Goal: Download file/media

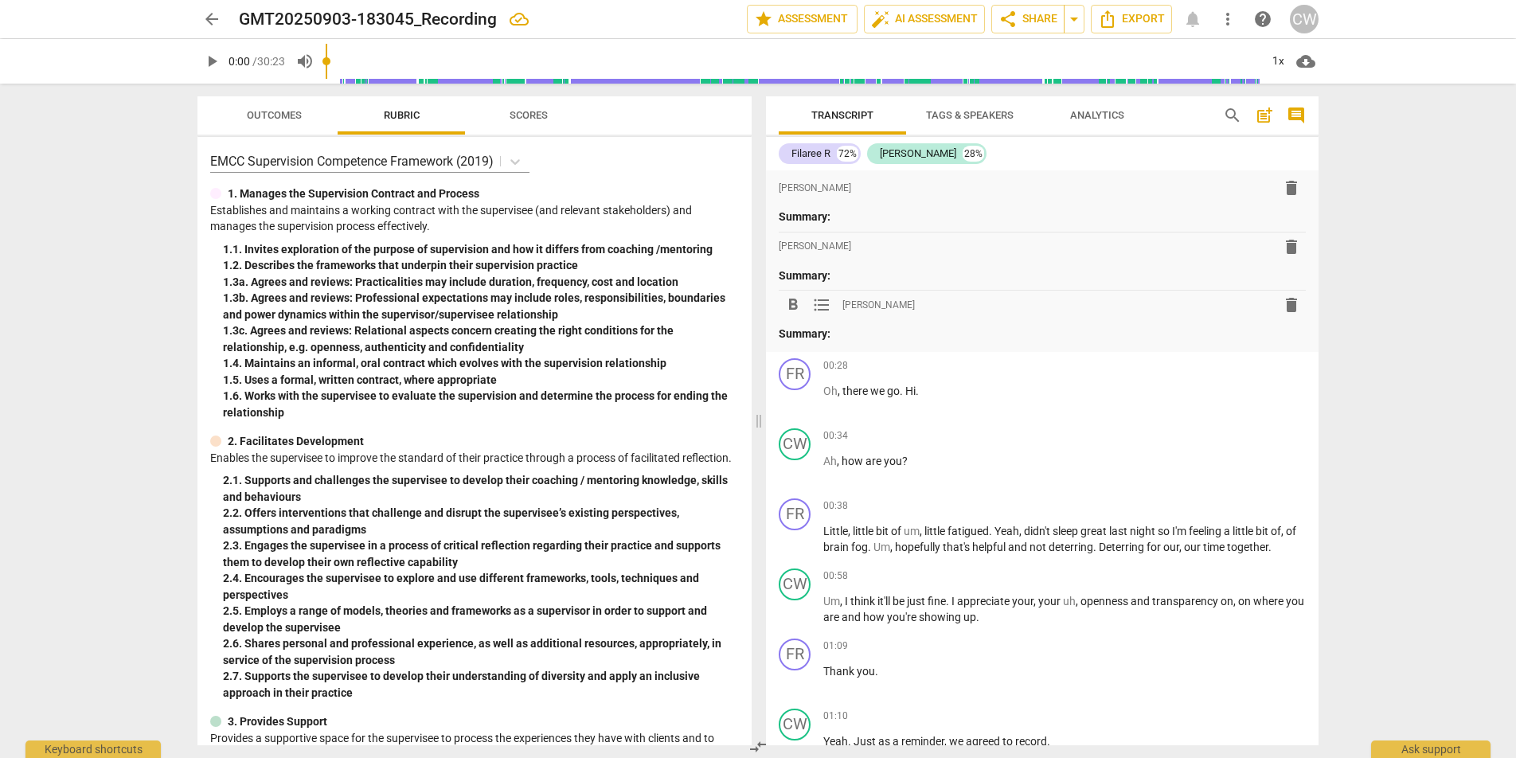
scroll to position [30, 0]
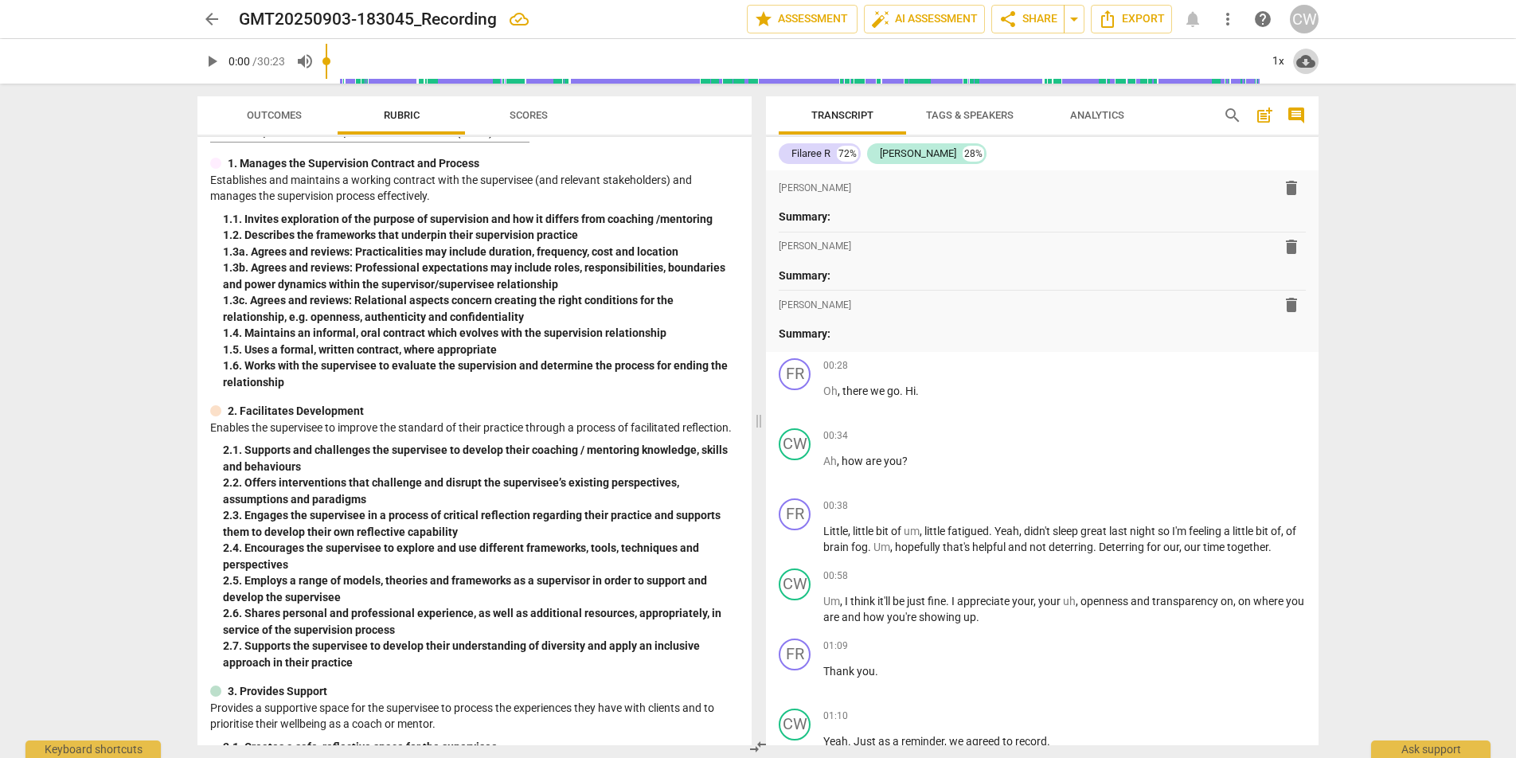
click at [1304, 63] on span "cloud_download" at bounding box center [1306, 61] width 19 height 19
click at [1328, 64] on li "Download audio" at bounding box center [1352, 61] width 118 height 38
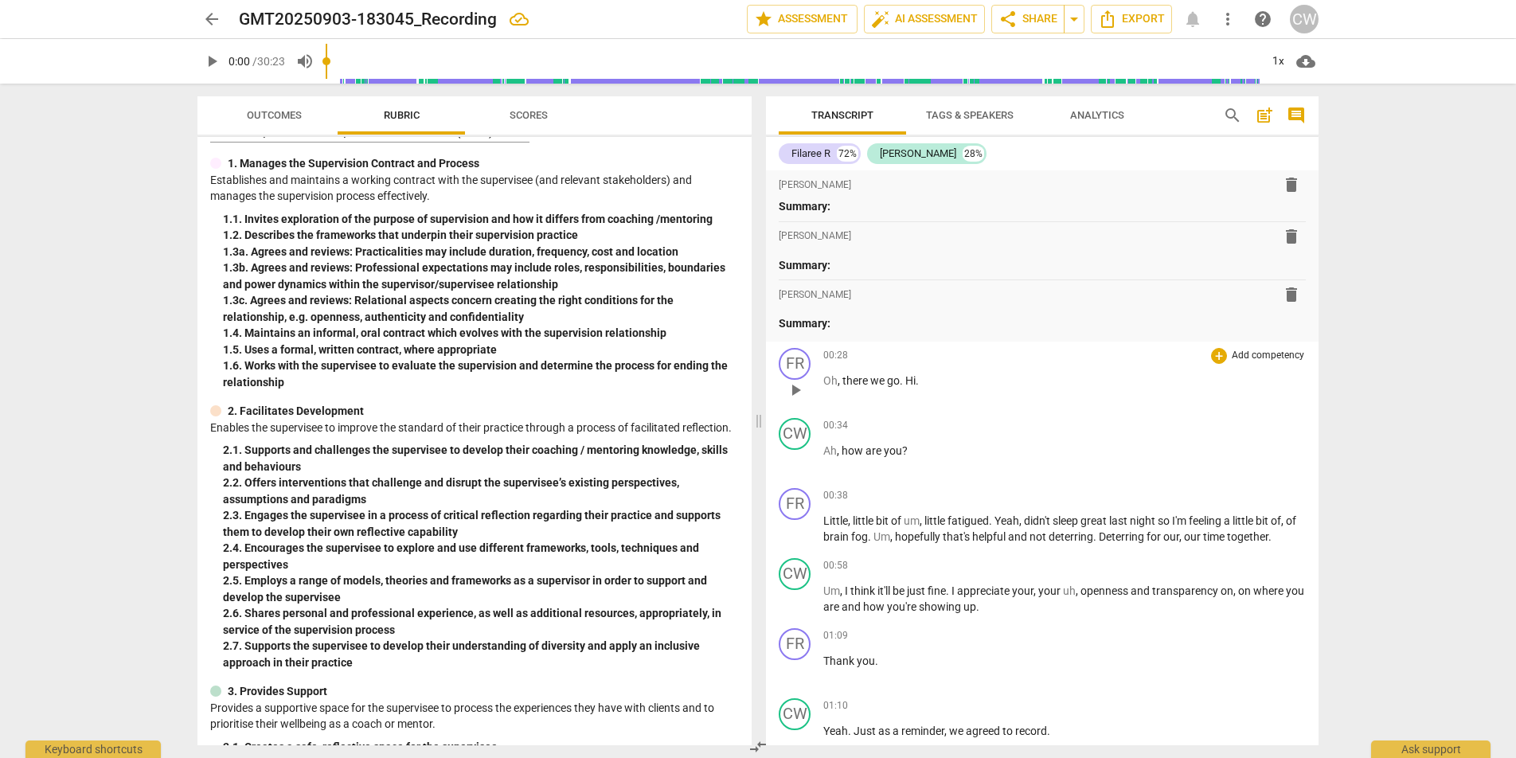
scroll to position [0, 0]
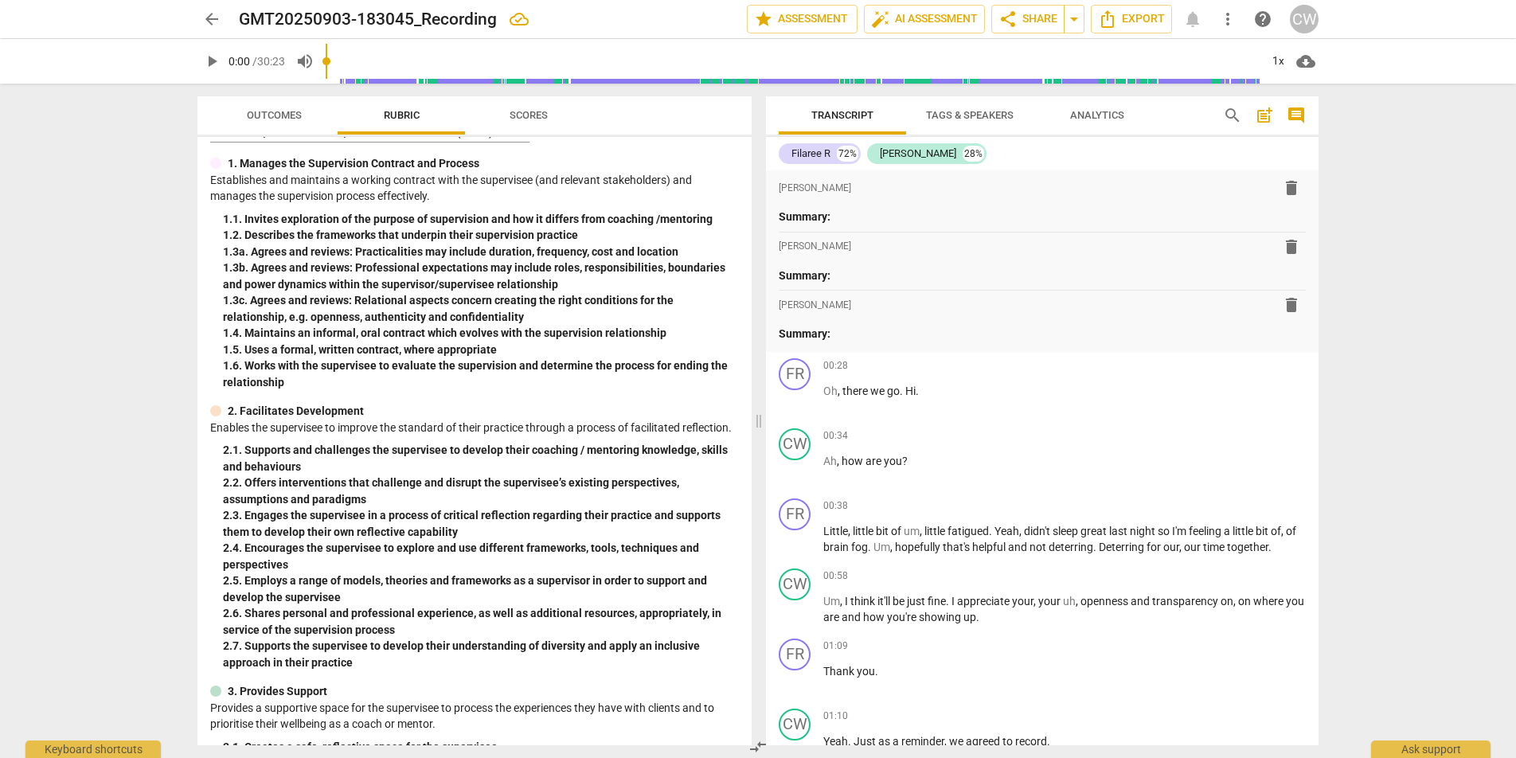
click at [1267, 118] on span "post_add" at bounding box center [1264, 115] width 19 height 19
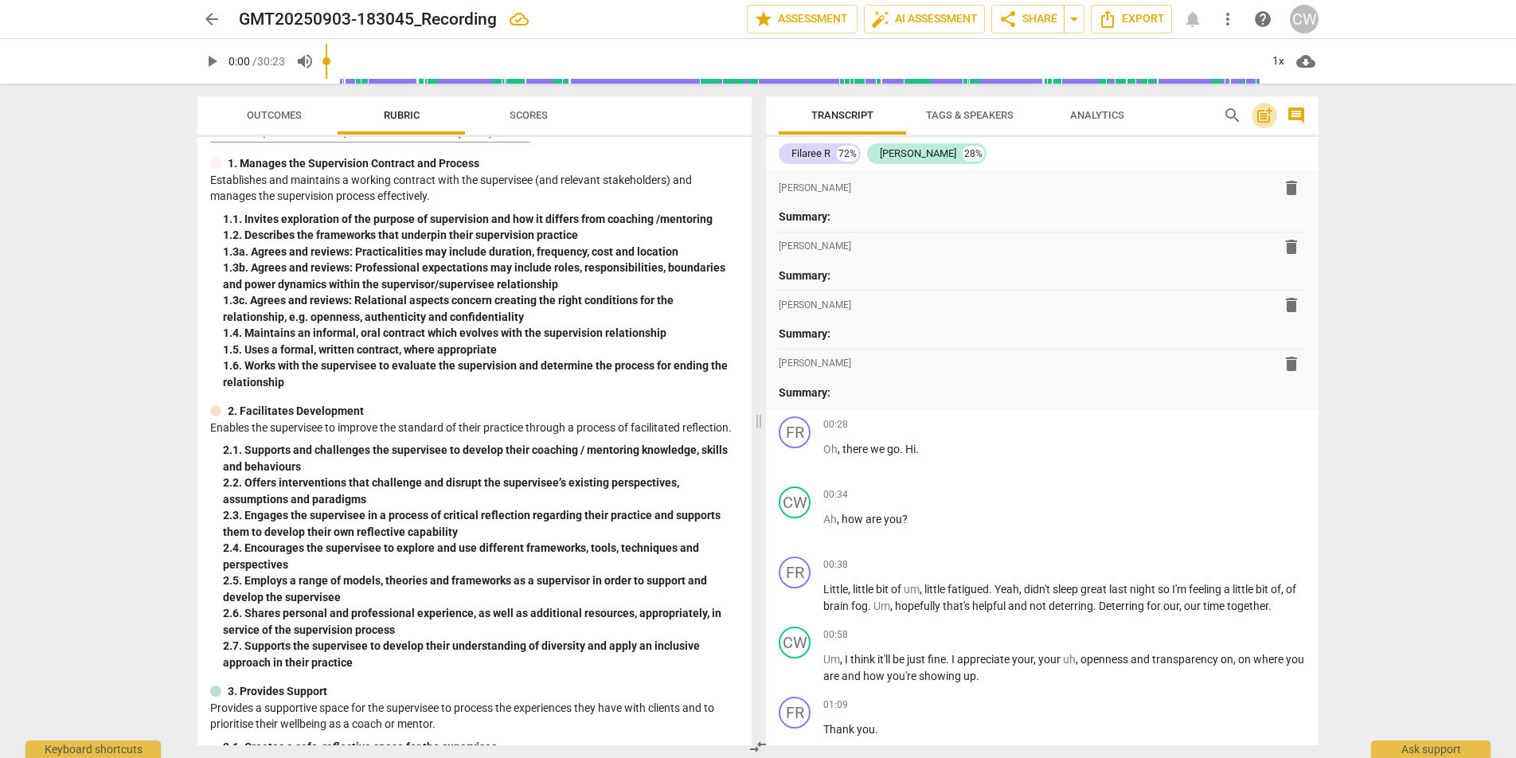
click at [1267, 118] on span "post_add" at bounding box center [1264, 115] width 19 height 19
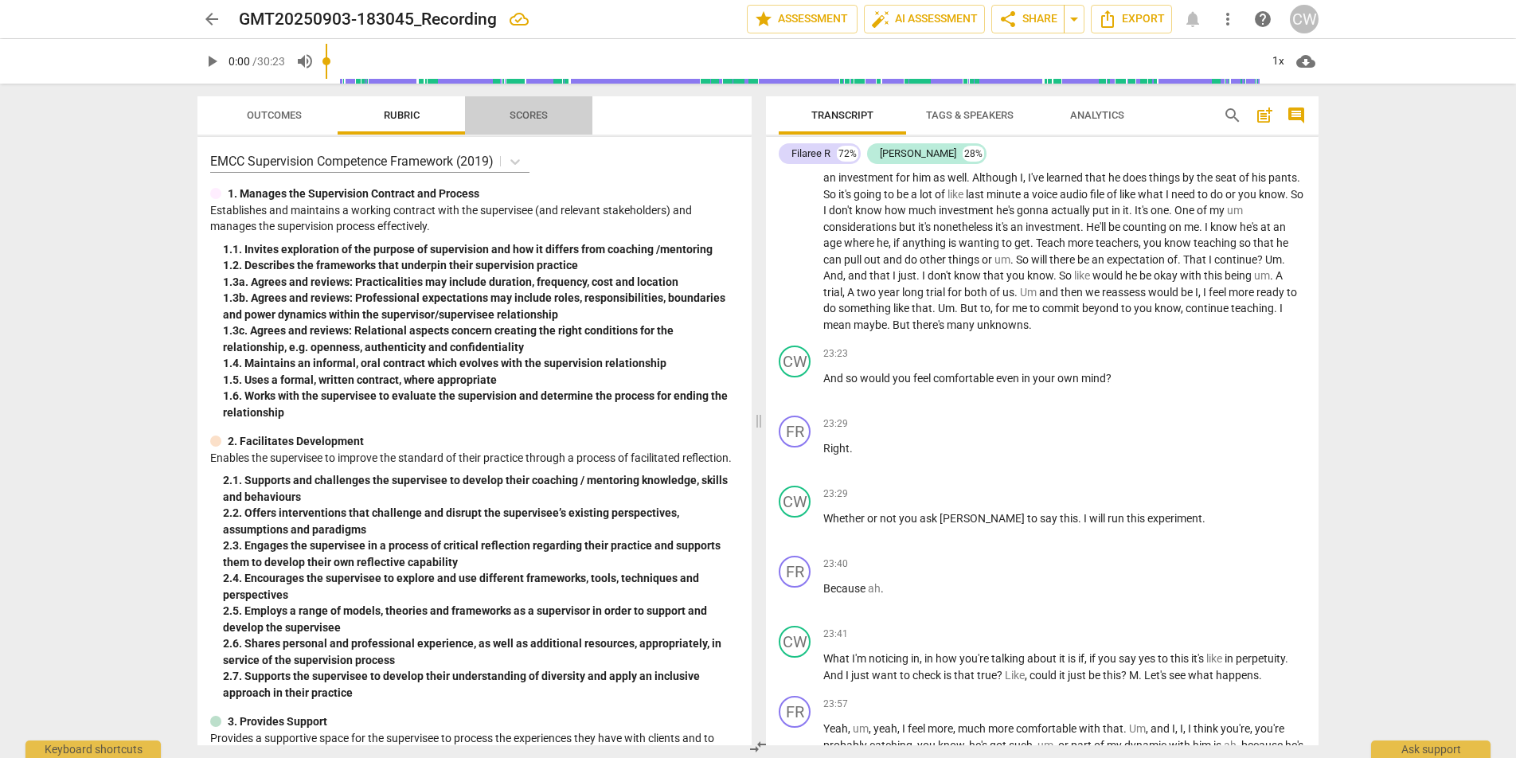
click at [527, 116] on span "Scores" at bounding box center [529, 115] width 38 height 12
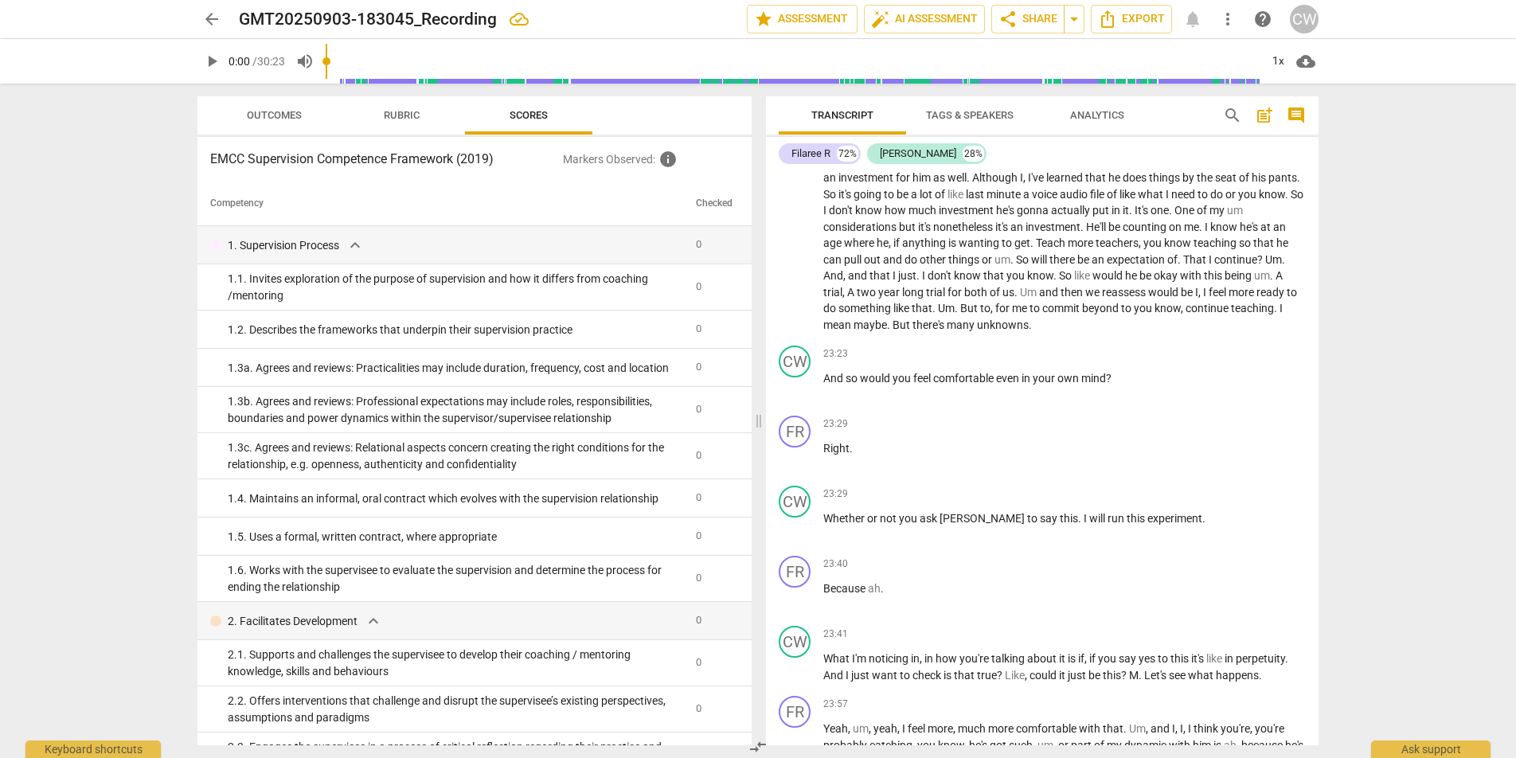
click at [284, 119] on span "Outcomes" at bounding box center [274, 115] width 55 height 12
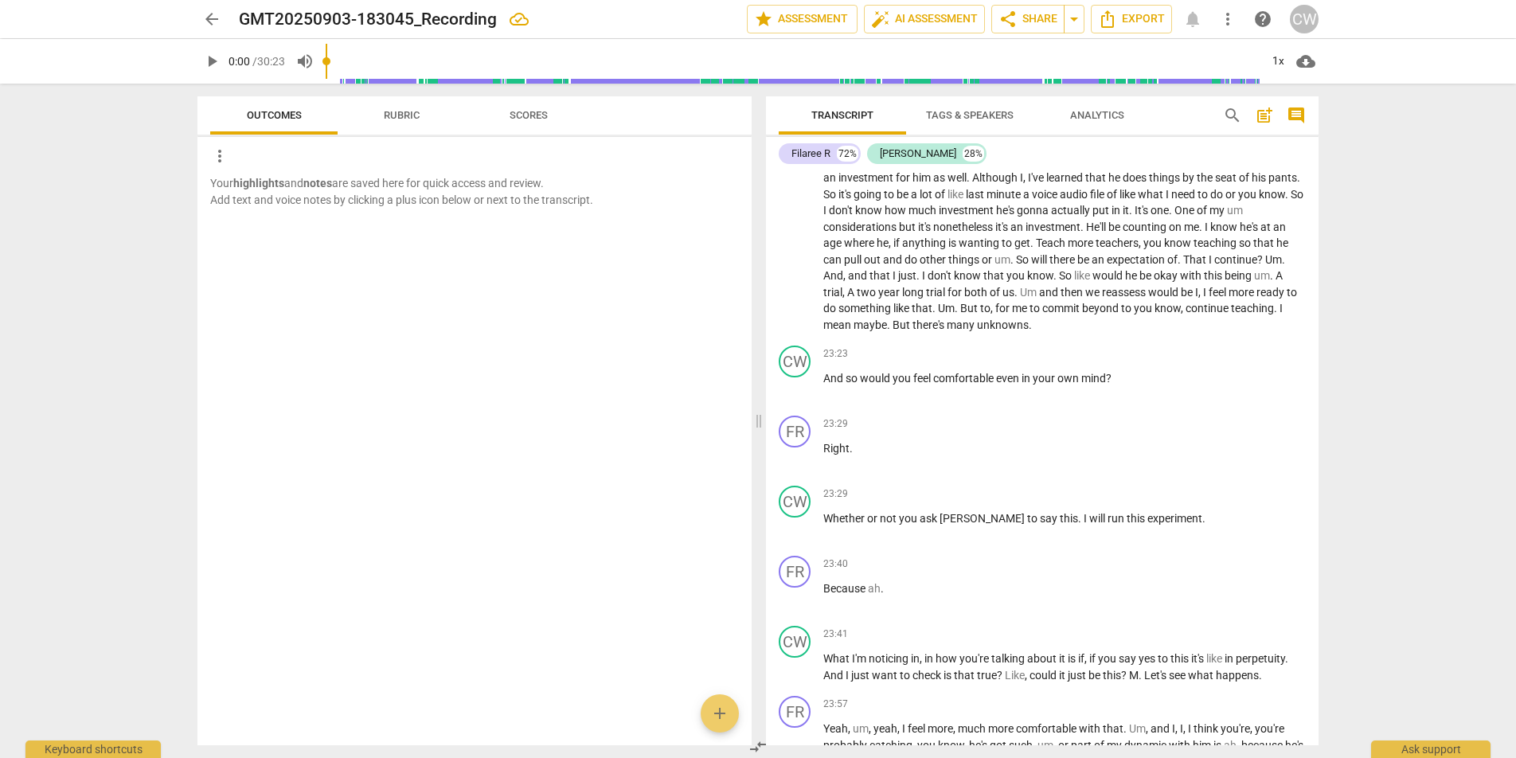
click at [406, 119] on span "Rubric" at bounding box center [402, 115] width 36 height 12
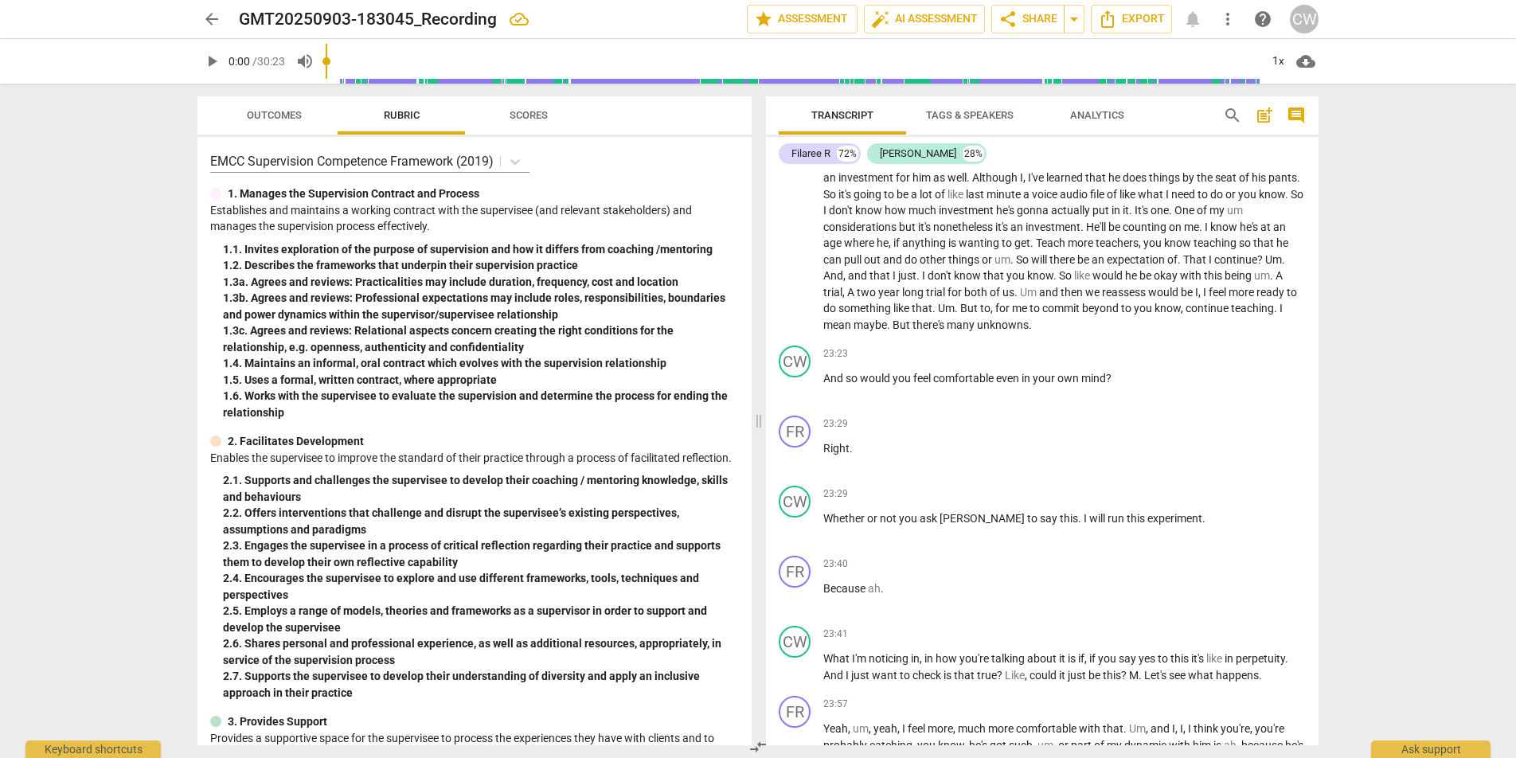
click at [538, 115] on span "Scores" at bounding box center [529, 115] width 38 height 12
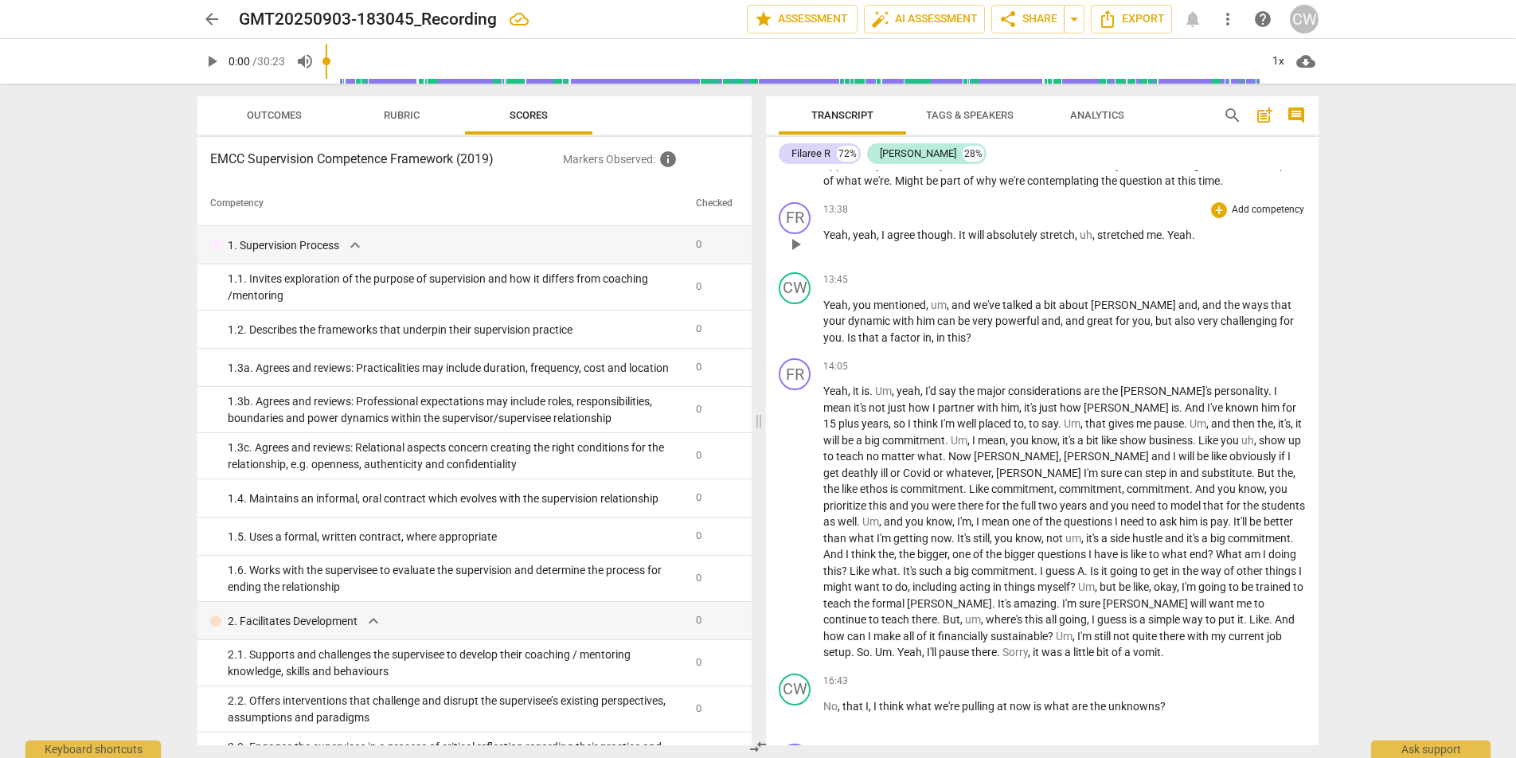
scroll to position [3784, 0]
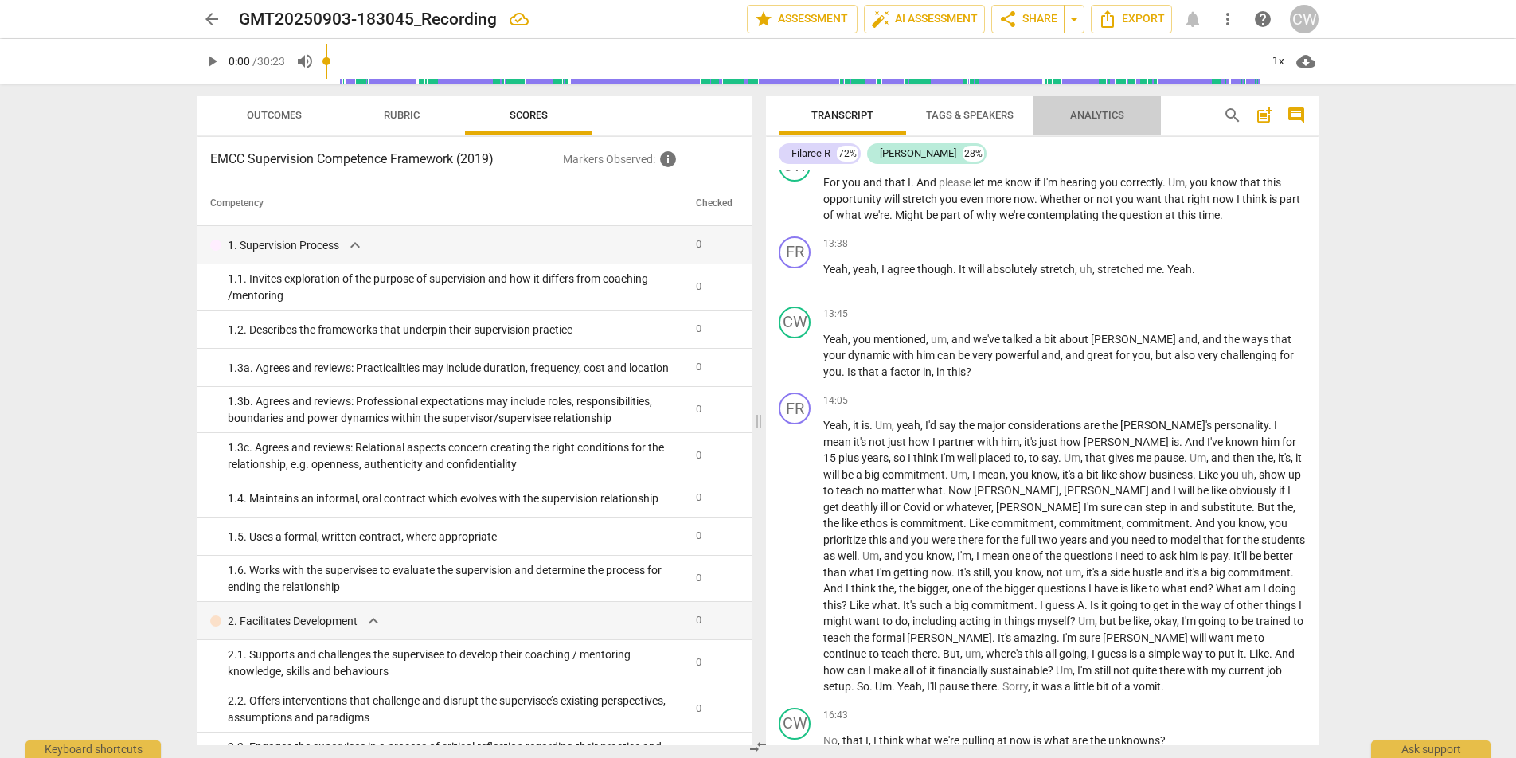
click at [1113, 112] on span "Analytics" at bounding box center [1097, 115] width 54 height 12
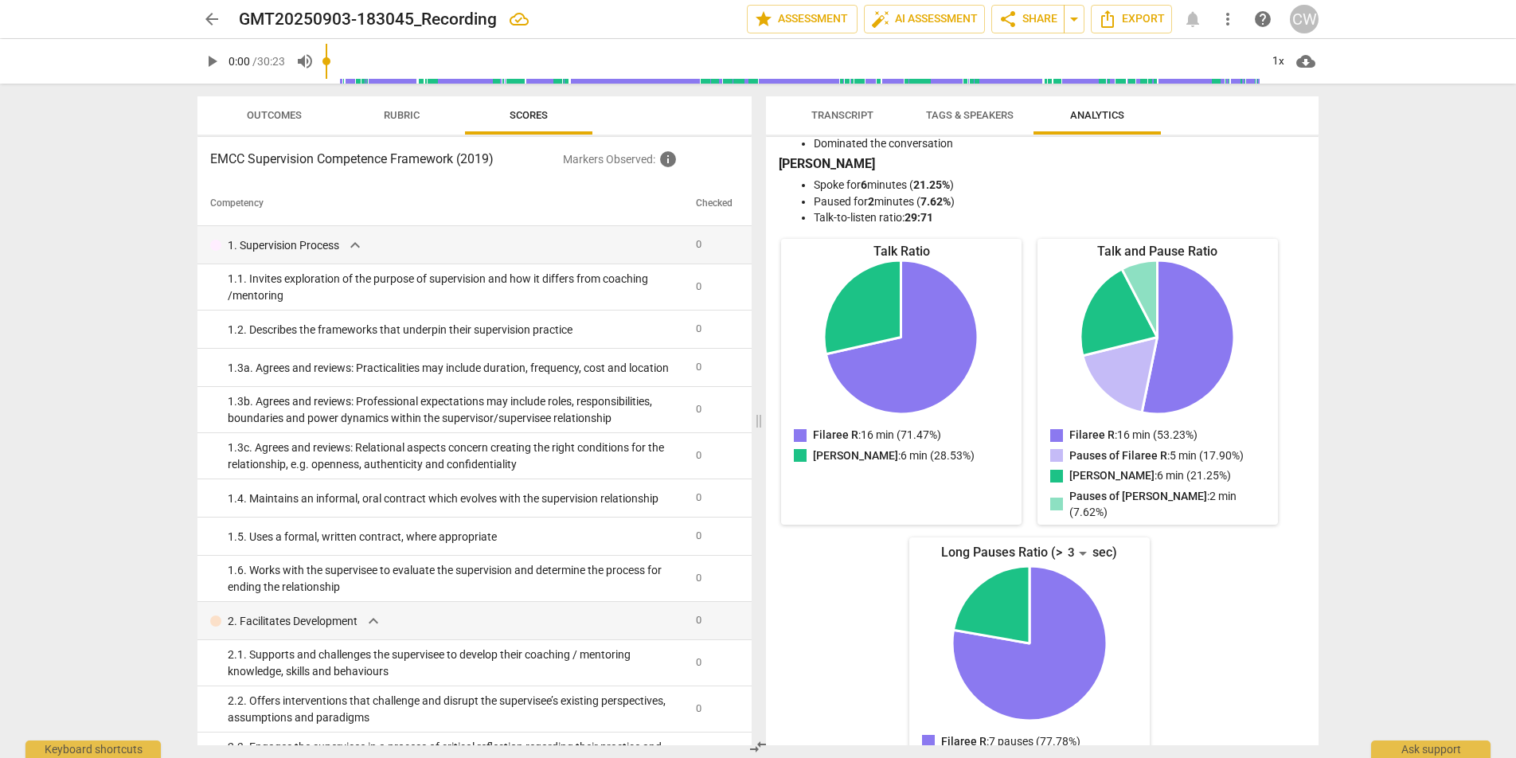
scroll to position [111, 0]
